Goal: Task Accomplishment & Management: Use online tool/utility

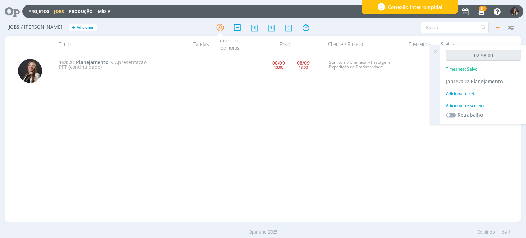
click at [183, 194] on div "1670.22 Planejamento Apresentação PPT (continuidade) [DATE] 13:00 ----- [DATE] …" at bounding box center [287, 137] width 465 height 166
click at [236, 114] on div "1670.22 Planejamento Apresentação PPT (continuidade) [DATE] 13:00 ----- [DATE] …" at bounding box center [287, 137] width 465 height 166
click at [303, 27] on icon at bounding box center [305, 27] width 12 height 13
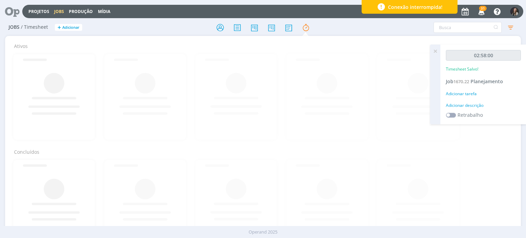
drag, startPoint x: 434, startPoint y: 50, endPoint x: 307, endPoint y: 37, distance: 127.6
click at [434, 50] on icon at bounding box center [435, 50] width 12 height 13
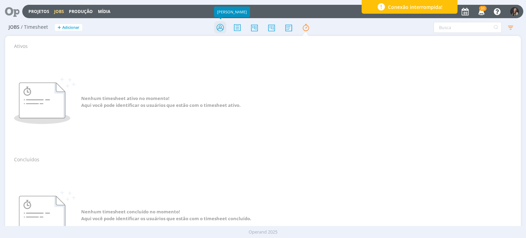
click at [222, 29] on icon at bounding box center [220, 27] width 12 height 13
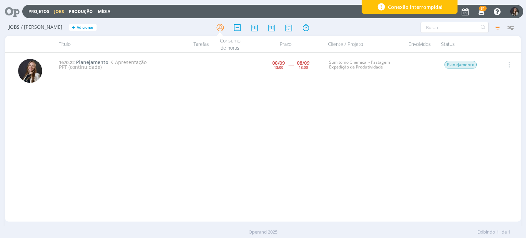
click at [511, 64] on icon "button" at bounding box center [508, 65] width 8 height 8
click at [488, 111] on link "Iniciar timesheet" at bounding box center [489, 109] width 54 height 11
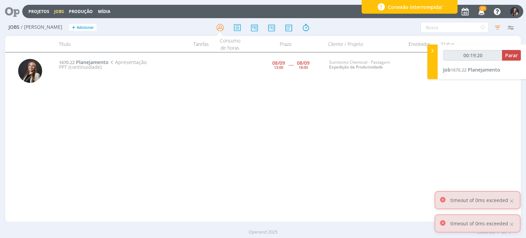
type input "00:19:21"
click at [506, 55] on span "Parar" at bounding box center [511, 55] width 13 height 7
